Goal: Check status: Check status

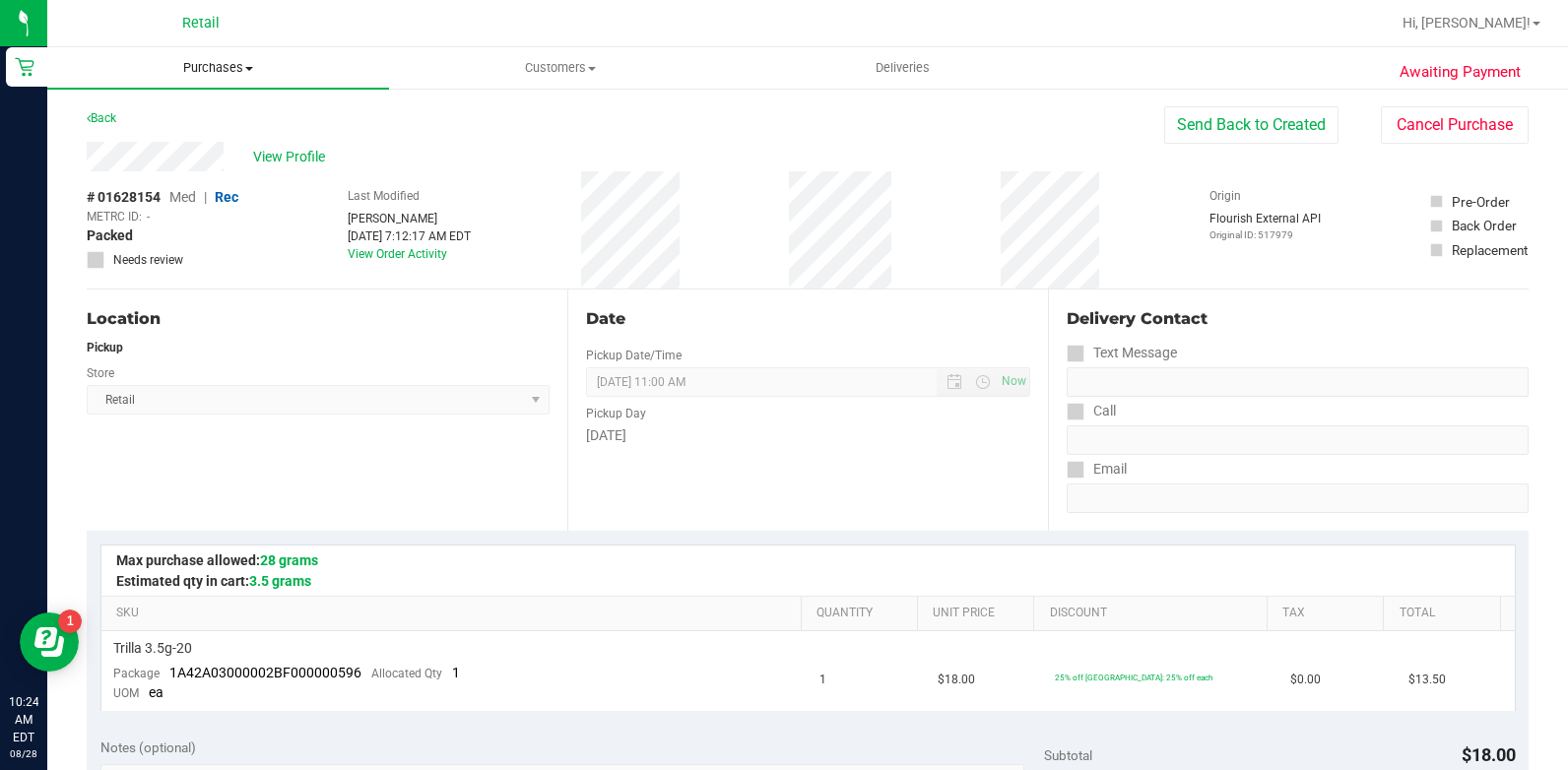
drag, startPoint x: 228, startPoint y: 71, endPoint x: 221, endPoint y: 104, distance: 33.7
click at [228, 71] on span "Purchases" at bounding box center [218, 68] width 342 height 18
click at [202, 166] on li "All purchases" at bounding box center [218, 166] width 342 height 24
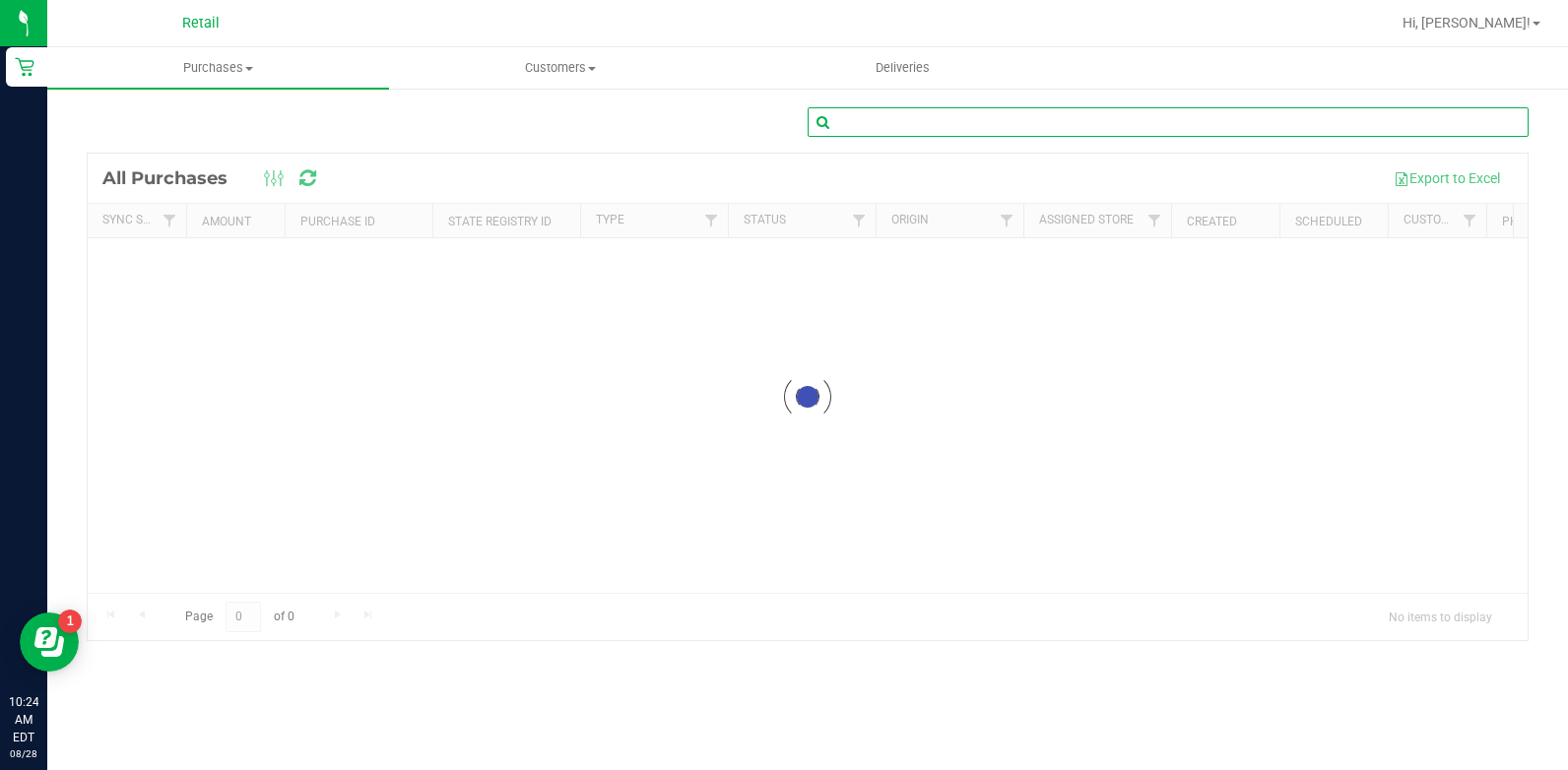
click at [936, 128] on input "text" at bounding box center [1168, 123] width 721 height 30
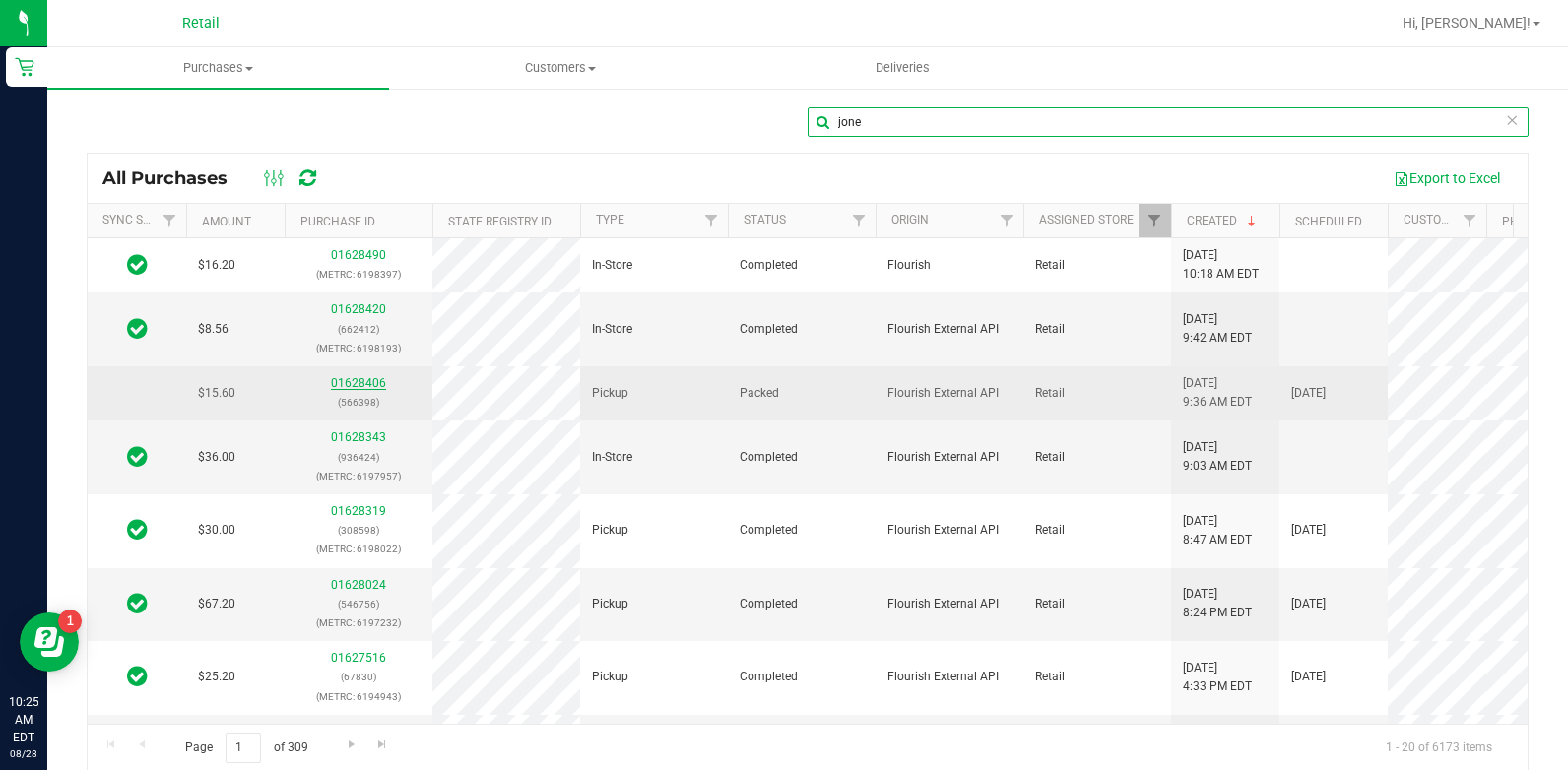
type input "jone"
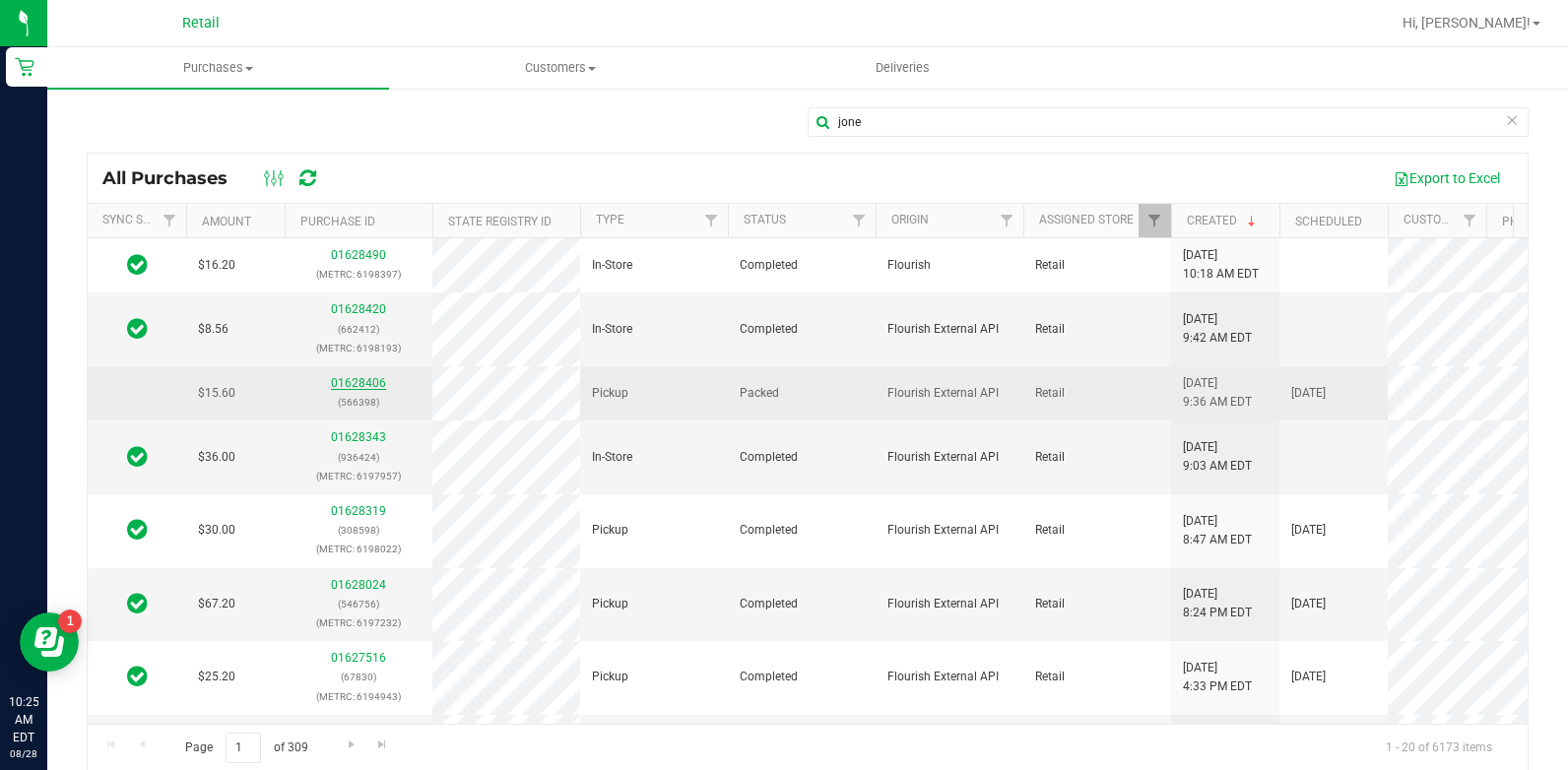
click at [354, 380] on link "01628406" at bounding box center [359, 384] width 55 height 14
